Goal: Task Accomplishment & Management: Manage account settings

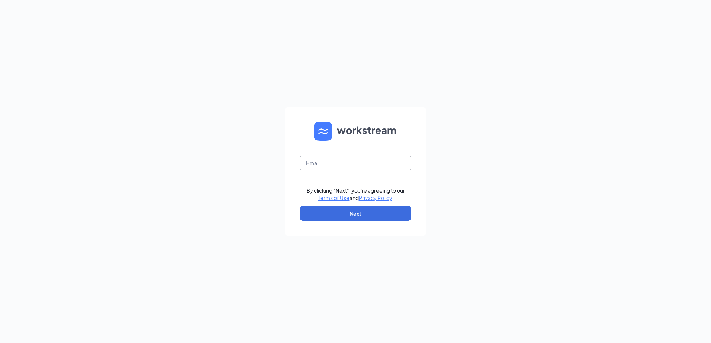
click at [333, 166] on input "text" at bounding box center [356, 163] width 112 height 15
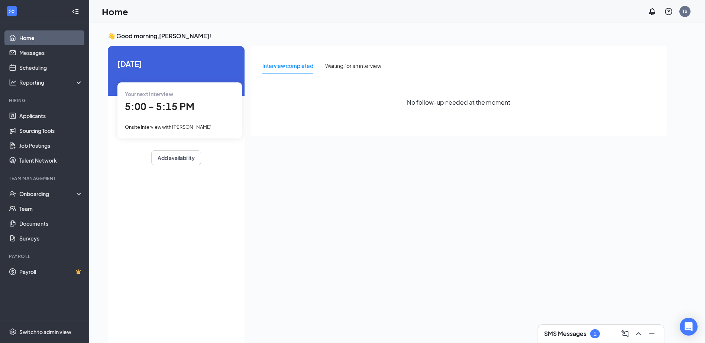
click at [560, 331] on h3 "SMS Messages" at bounding box center [565, 334] width 42 height 8
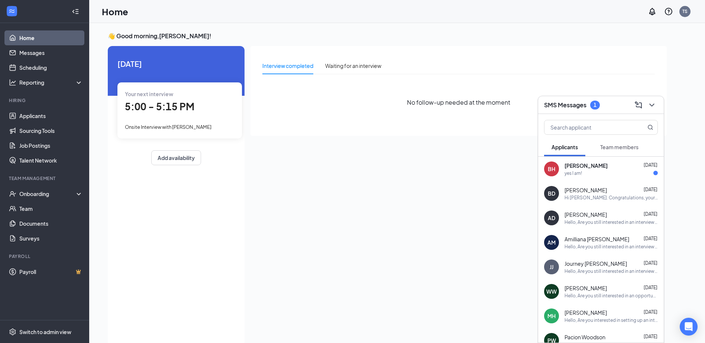
click at [437, 168] on div "Interview completed Waiting for an interview No follow-up needed at the moment" at bounding box center [459, 194] width 416 height 296
click at [653, 101] on icon "ChevronDown" at bounding box center [651, 105] width 9 height 9
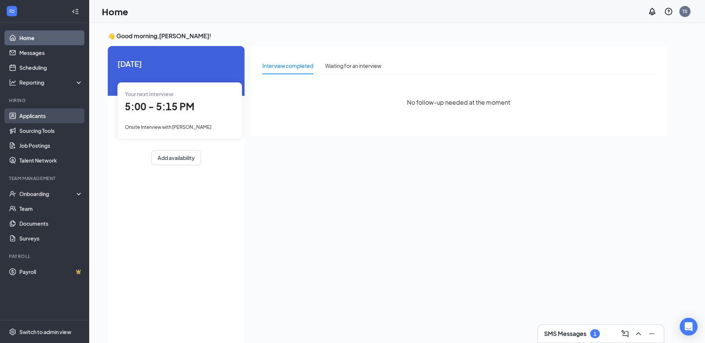
click at [36, 117] on link "Applicants" at bounding box center [51, 116] width 64 height 15
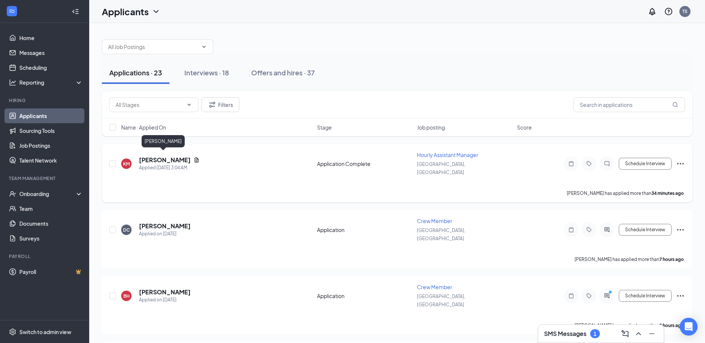
click at [165, 158] on h5 "[PERSON_NAME]" at bounding box center [165, 160] width 52 height 8
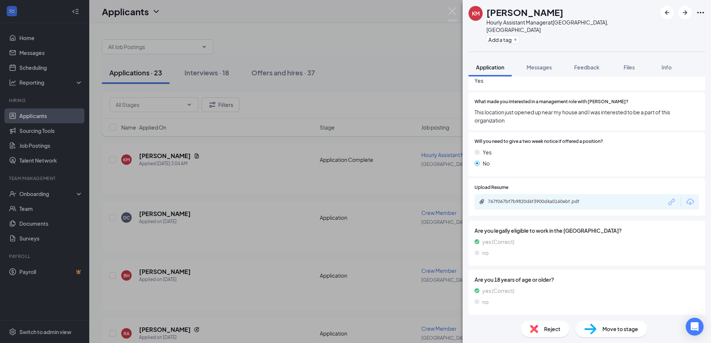
scroll to position [278, 0]
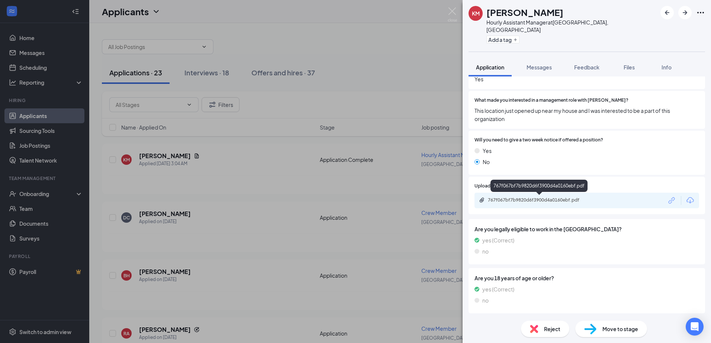
click at [538, 202] on div "767f067bf7b9820d6f3900d4a0160ebf.pdf" at bounding box center [540, 200] width 104 height 6
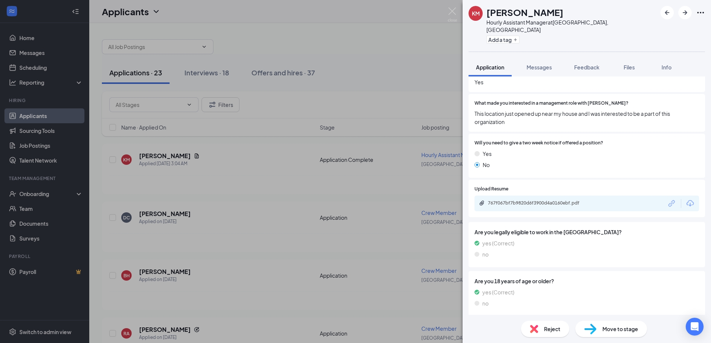
click at [368, 73] on div "KM [PERSON_NAME] Hourly Assistant Manager at [GEOGRAPHIC_DATA], [GEOGRAPHIC_DAT…" at bounding box center [355, 171] width 711 height 343
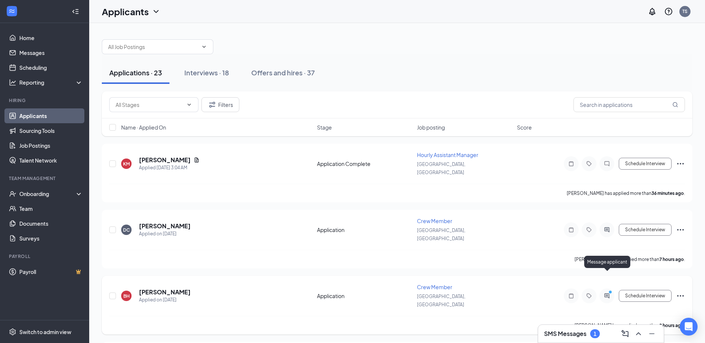
click at [611, 293] on icon "ActiveChat" at bounding box center [606, 296] width 9 height 6
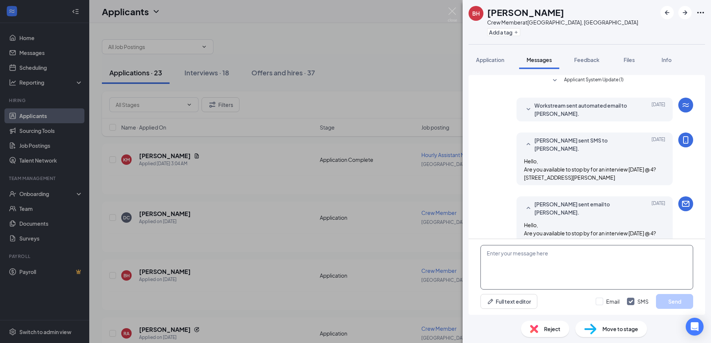
scroll to position [112, 0]
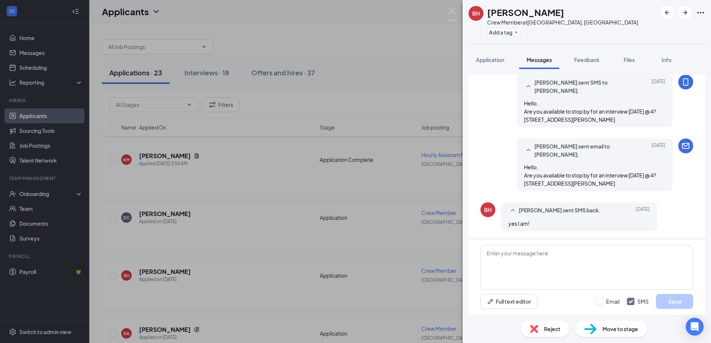
click at [449, 203] on div "BH [PERSON_NAME] Crew Member at [GEOGRAPHIC_DATA], [GEOGRAPHIC_DATA] Add a tag …" at bounding box center [355, 171] width 711 height 343
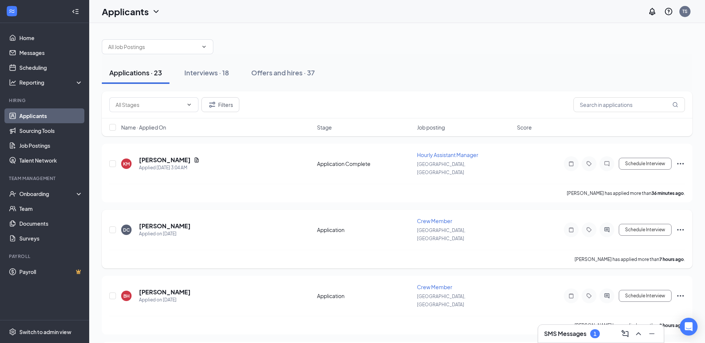
click at [611, 223] on div at bounding box center [607, 230] width 15 height 15
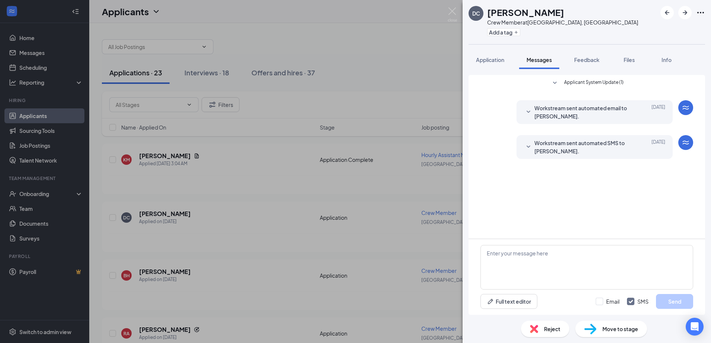
click at [404, 106] on div "DC [PERSON_NAME] Crew Member at [GEOGRAPHIC_DATA], [GEOGRAPHIC_DATA] Add a tag …" at bounding box center [355, 171] width 711 height 343
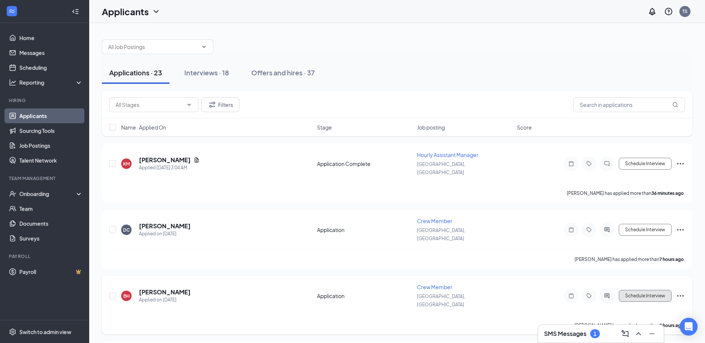
click at [640, 290] on button "Schedule Interview" at bounding box center [645, 296] width 53 height 12
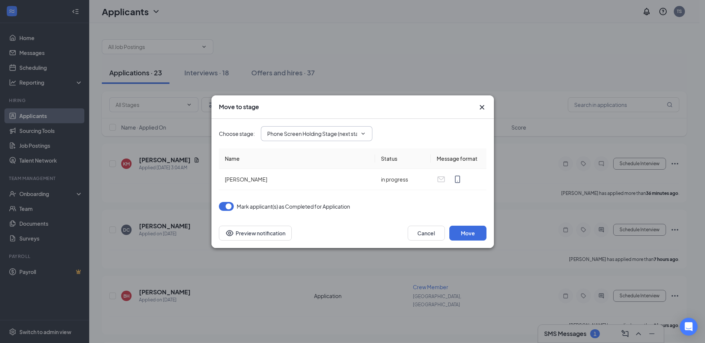
click at [346, 137] on input "Phone Screen Holding Stage (next stage)" at bounding box center [312, 134] width 90 height 8
click at [324, 166] on div "Onsite Interview" at bounding box center [324, 170] width 100 height 8
type input "Onsite Interview"
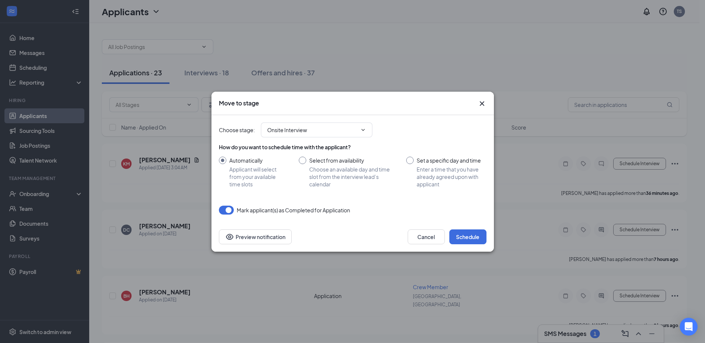
click at [410, 162] on input "Set a specific day and time Enter a time that you have already agreed upon with…" at bounding box center [446, 172] width 80 height 31
radio input "true"
radio input "false"
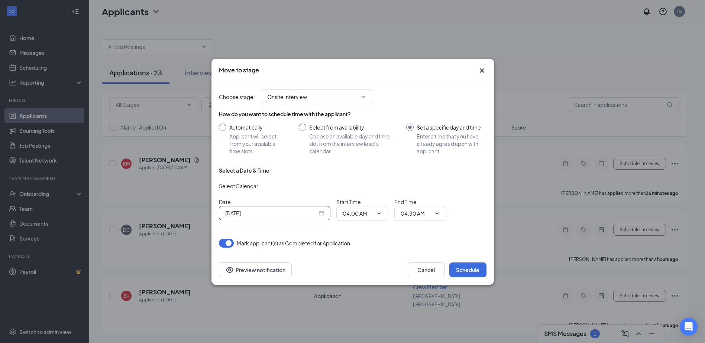
click at [304, 210] on input "[DATE]" at bounding box center [271, 213] width 92 height 8
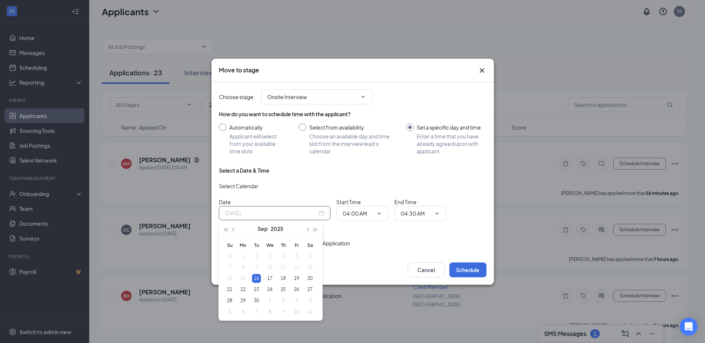
type input "[DATE]"
click at [362, 216] on input "04:00 AM" at bounding box center [358, 214] width 30 height 8
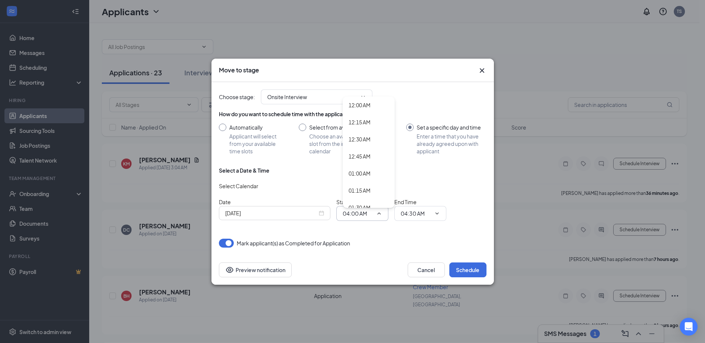
click at [446, 187] on div "Select Calendar" at bounding box center [353, 186] width 268 height 12
click at [479, 70] on icon "Cross" at bounding box center [482, 70] width 9 height 9
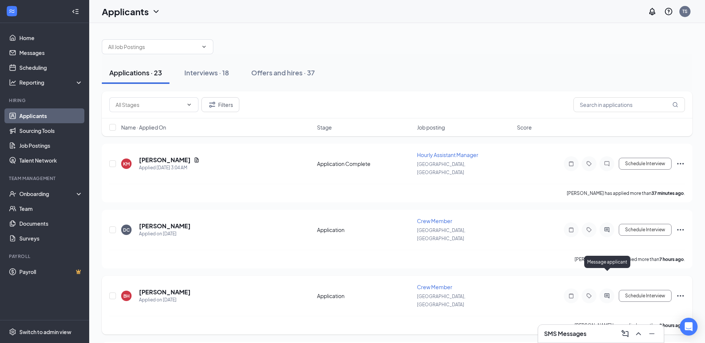
click at [605, 294] on icon "ActiveChat" at bounding box center [606, 296] width 5 height 5
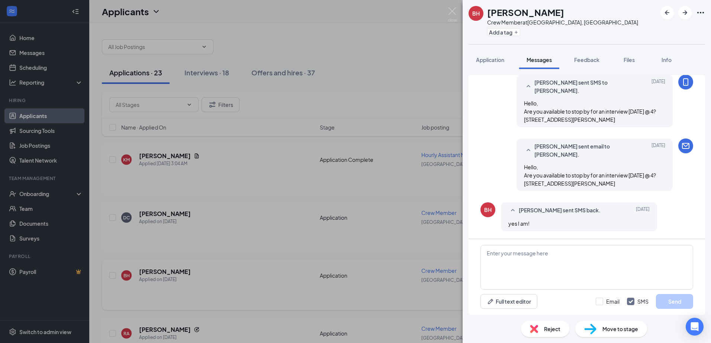
scroll to position [112, 0]
click at [360, 188] on div "BH [PERSON_NAME] Crew Member at [GEOGRAPHIC_DATA], [GEOGRAPHIC_DATA] Add a tag …" at bounding box center [355, 171] width 711 height 343
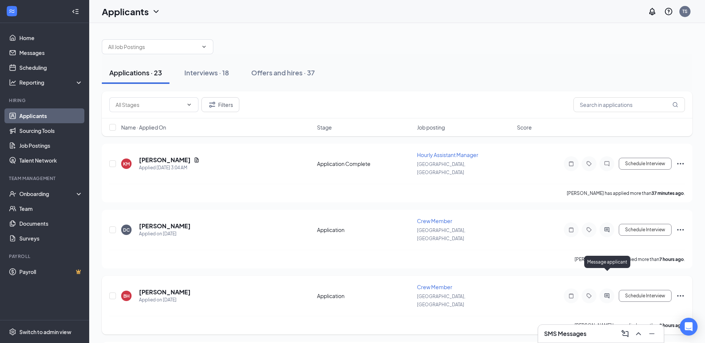
click at [608, 293] on icon "ActiveChat" at bounding box center [606, 296] width 9 height 6
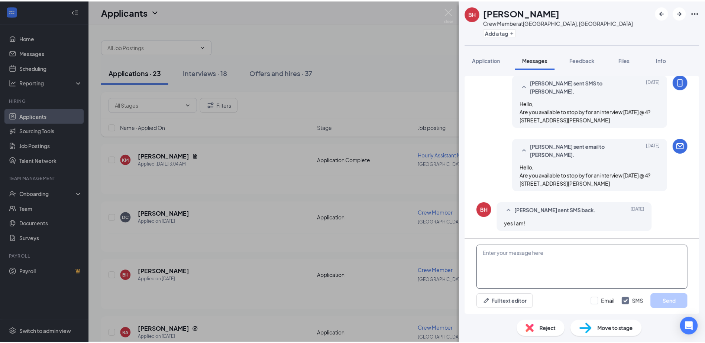
scroll to position [112, 0]
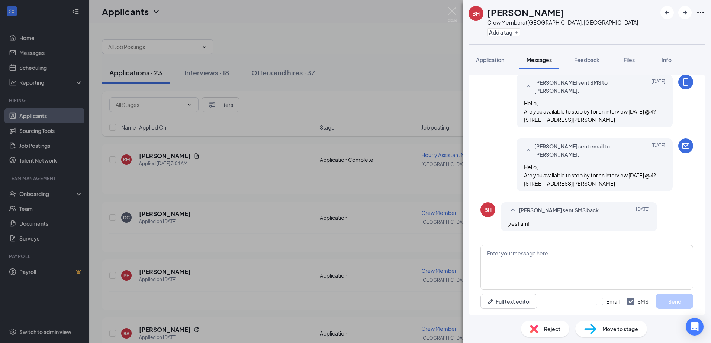
click at [407, 224] on div "BH [PERSON_NAME] Crew Member at [GEOGRAPHIC_DATA], [GEOGRAPHIC_DATA] Add a tag …" at bounding box center [355, 171] width 711 height 343
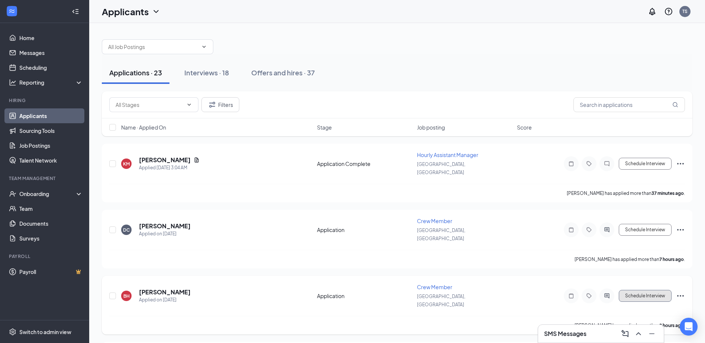
click at [637, 290] on button "Schedule Interview" at bounding box center [645, 296] width 53 height 12
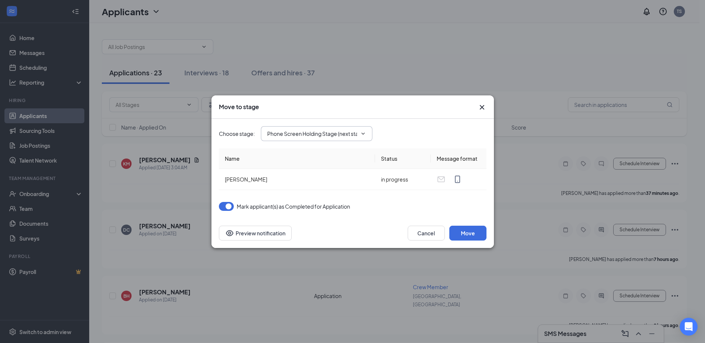
click at [339, 136] on input "Phone Screen Holding Stage (next stage)" at bounding box center [312, 134] width 90 height 8
click at [322, 166] on div "Onsite Interview" at bounding box center [324, 170] width 100 height 8
type input "Onsite Interview"
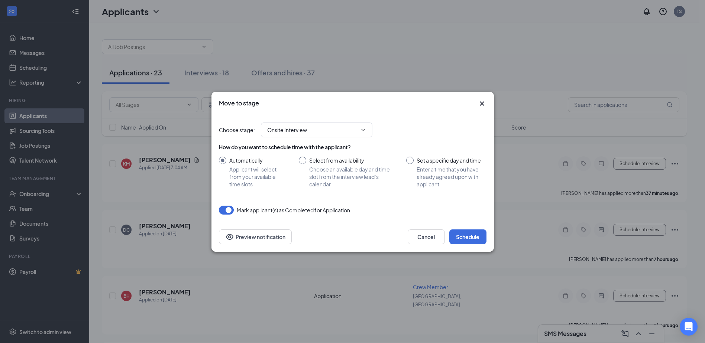
click at [412, 159] on input "Set a specific day and time Enter a time that you have already agreed upon with…" at bounding box center [446, 172] width 80 height 31
radio input "true"
radio input "false"
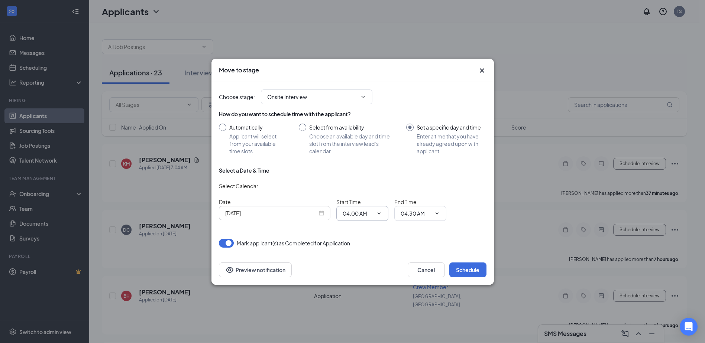
click at [363, 217] on input "04:00 AM" at bounding box center [358, 214] width 30 height 8
click at [364, 132] on div "04:00 PM" at bounding box center [360, 128] width 22 height 8
type input "04:00 PM"
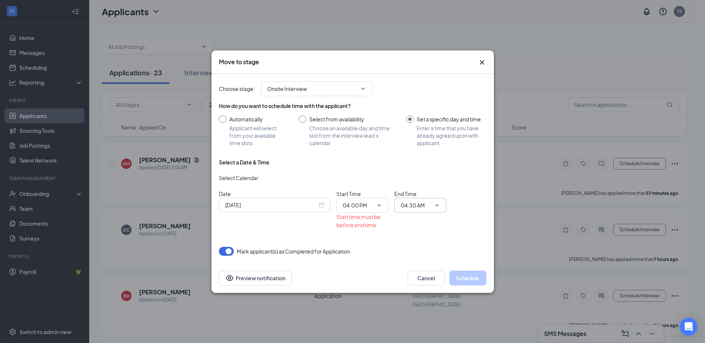
click at [405, 205] on input "04:30 AM" at bounding box center [416, 205] width 30 height 8
click at [428, 145] on div "04:15 PM" at bounding box center [427, 139] width 52 height 17
type input "04:15 PM"
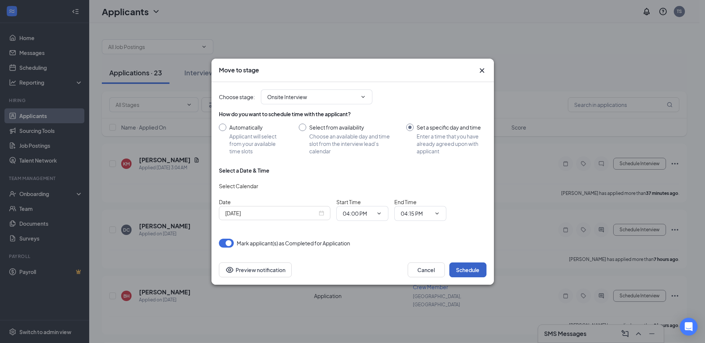
click at [465, 266] on button "Schedule" at bounding box center [467, 270] width 37 height 15
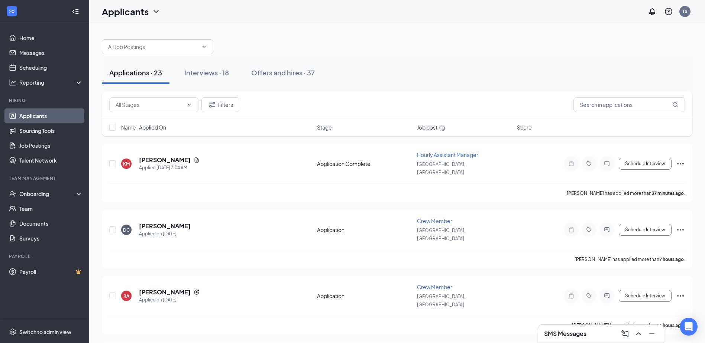
click at [508, 106] on div "Filters" at bounding box center [397, 104] width 576 height 15
